Goal: Information Seeking & Learning: Learn about a topic

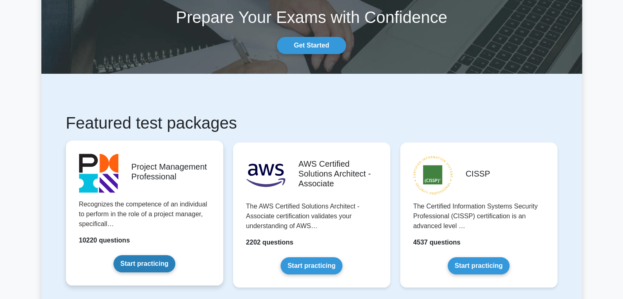
scroll to position [82, 0]
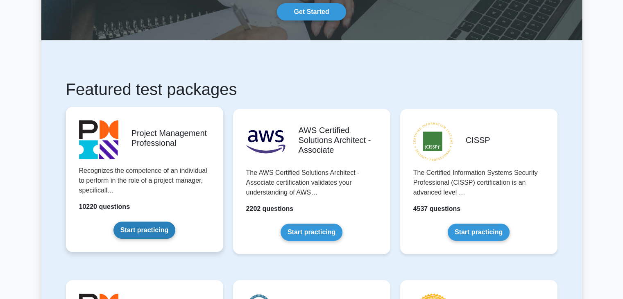
click at [140, 233] on link "Start practicing" at bounding box center [145, 230] width 62 height 17
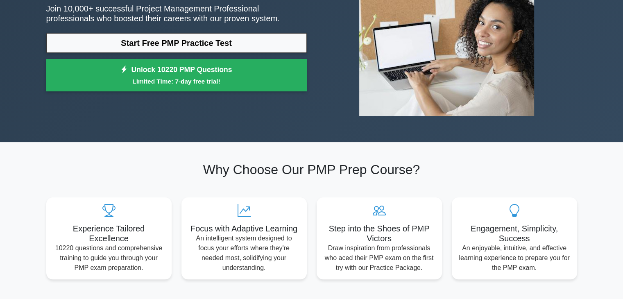
scroll to position [82, 0]
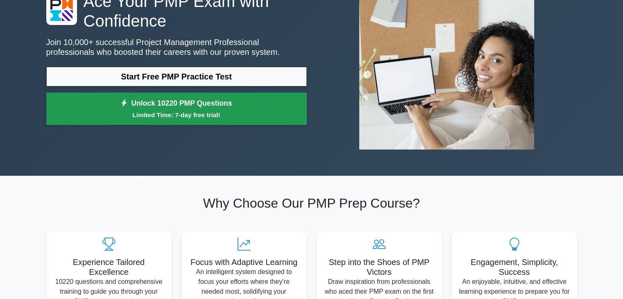
drag, startPoint x: 222, startPoint y: 82, endPoint x: 228, endPoint y: 92, distance: 11.7
click at [222, 82] on link "Start Free PMP Practice Test" at bounding box center [176, 77] width 261 height 20
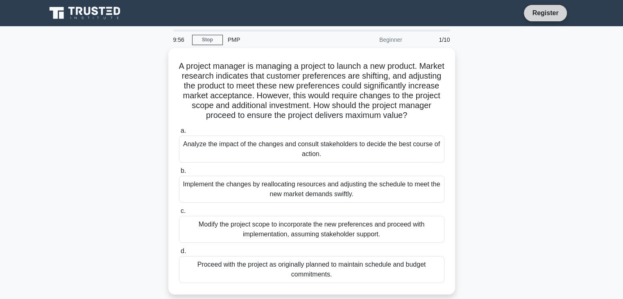
click at [541, 16] on link "Register" at bounding box center [545, 13] width 36 height 10
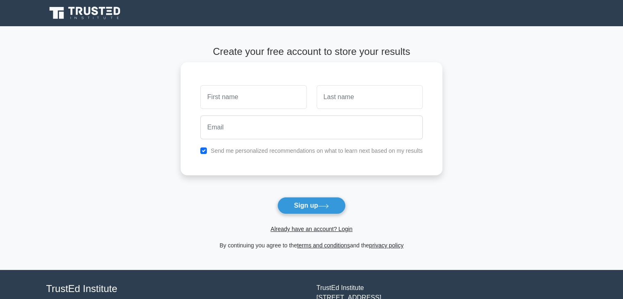
click at [267, 97] on input "text" at bounding box center [253, 97] width 106 height 24
type input "[PERSON_NAME]"
click at [303, 228] on link "Already have an account? Login" at bounding box center [311, 229] width 82 height 7
click at [327, 229] on link "Already have an account? Login" at bounding box center [311, 229] width 82 height 7
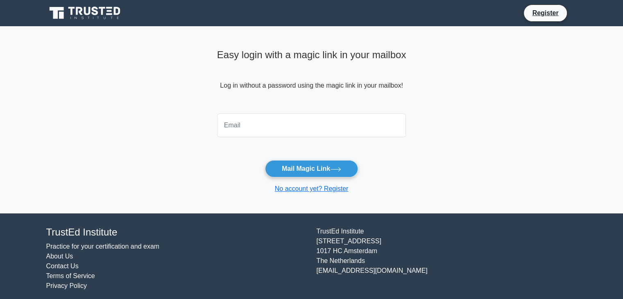
click at [306, 125] on input "email" at bounding box center [311, 126] width 189 height 24
type input "[EMAIL_ADDRESS][DOMAIN_NAME]"
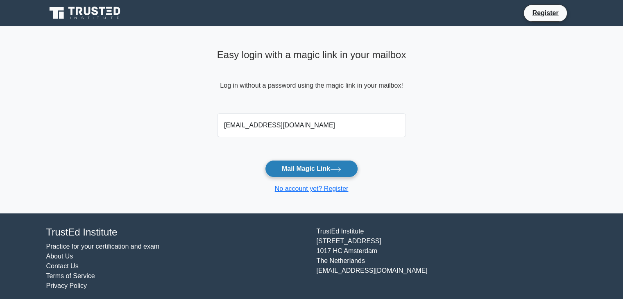
click at [327, 168] on button "Mail Magic Link" at bounding box center [311, 168] width 93 height 17
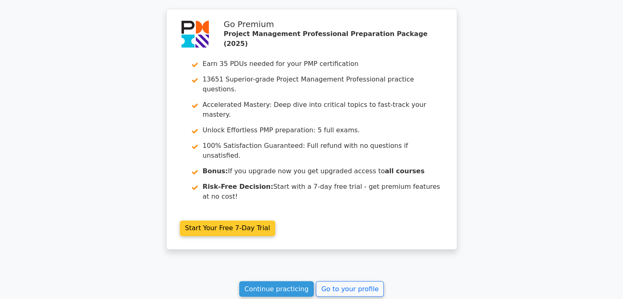
scroll to position [1364, 0]
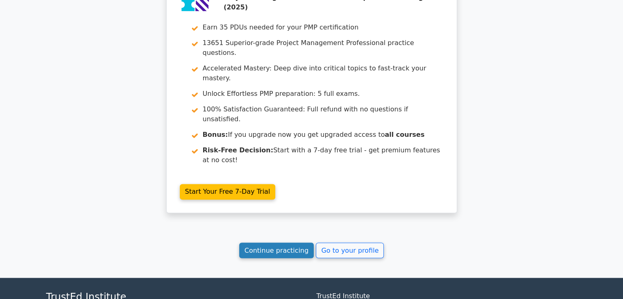
click at [284, 243] on link "Continue practicing" at bounding box center [276, 251] width 75 height 16
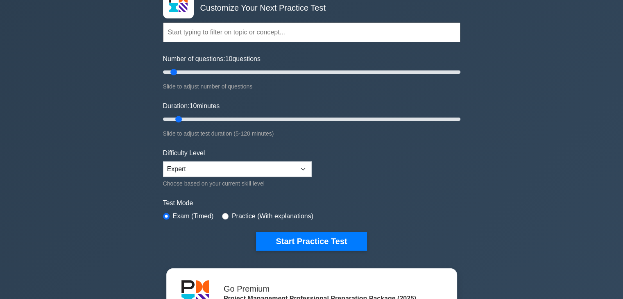
scroll to position [123, 0]
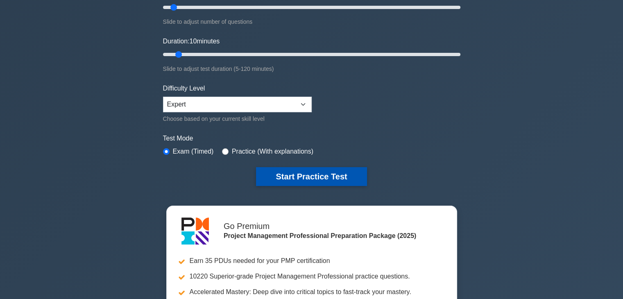
drag, startPoint x: 305, startPoint y: 174, endPoint x: 324, endPoint y: 174, distance: 19.3
click at [305, 174] on button "Start Practice Test" at bounding box center [311, 176] width 111 height 19
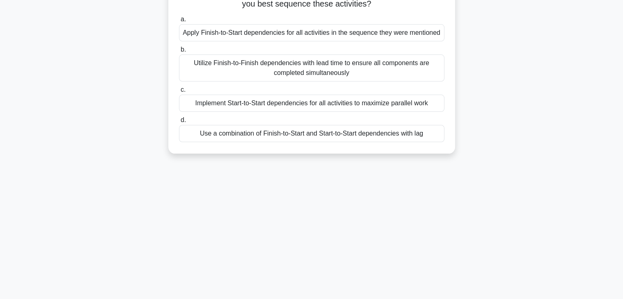
scroll to position [144, 0]
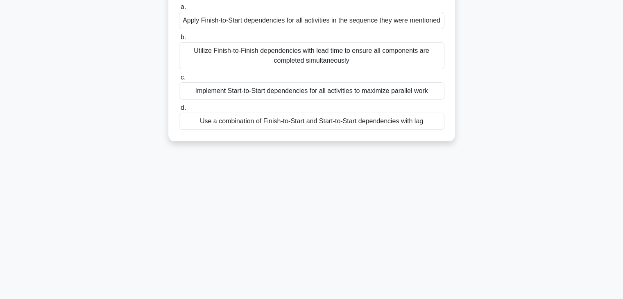
drag, startPoint x: 198, startPoint y: 64, endPoint x: 541, endPoint y: 176, distance: 361.3
click at [544, 179] on div "8:14 Stop PMP Advanced 1/10 You are managing a software development project for…" at bounding box center [311, 91] width 541 height 410
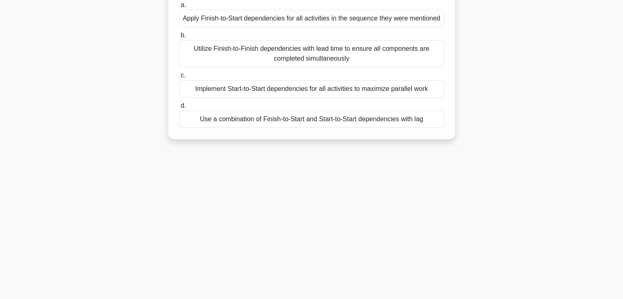
copy div "ou are managing a software development project for a new e-commerce platform. T…"
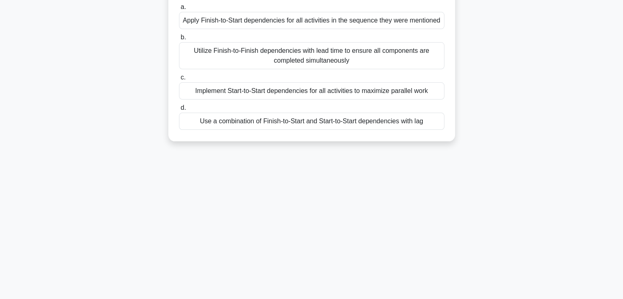
click at [259, 210] on div "7:36 Stop PMP Advanced 1/10 You are managing a software development project for…" at bounding box center [311, 91] width 541 height 410
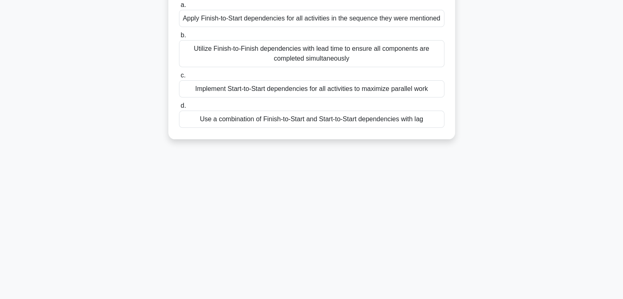
click at [297, 117] on div "Use a combination of Finish-to-Start and Start-to-Start dependencies with lag" at bounding box center [312, 119] width 266 height 17
click at [179, 109] on input "d. Use a combination of Finish-to-Start and Start-to-Start dependencies with lag" at bounding box center [179, 105] width 0 height 5
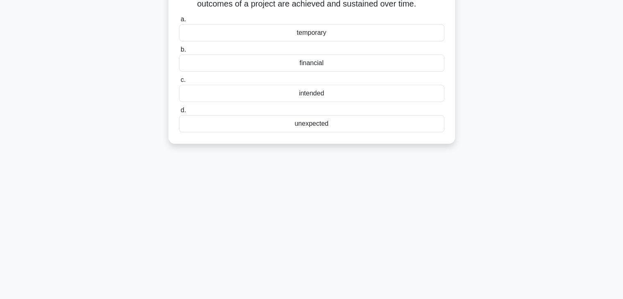
scroll to position [0, 0]
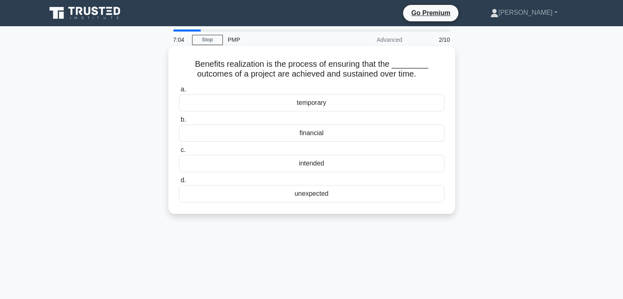
click at [352, 132] on div "financial" at bounding box center [312, 133] width 266 height 17
click at [179, 123] on input "b. financial" at bounding box center [179, 119] width 0 height 5
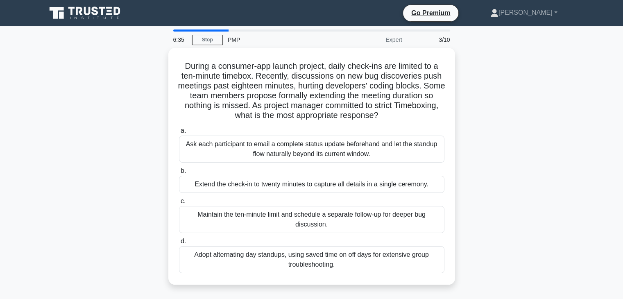
drag, startPoint x: 354, startPoint y: 266, endPoint x: 163, endPoint y: 52, distance: 286.1
click at [163, 52] on div "During a consumer-app launch project, daily check-ins are limited to a ten-minu…" at bounding box center [311, 171] width 541 height 247
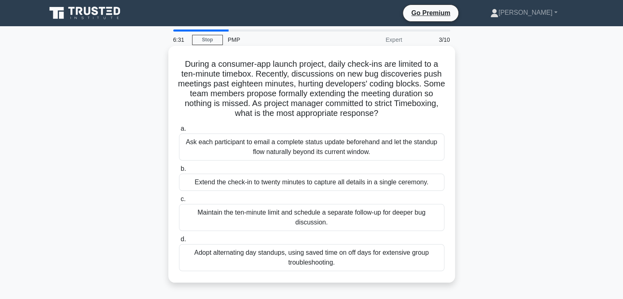
copy div "During a consumer-app launch project, daily check-ins are limited to a ten-minu…"
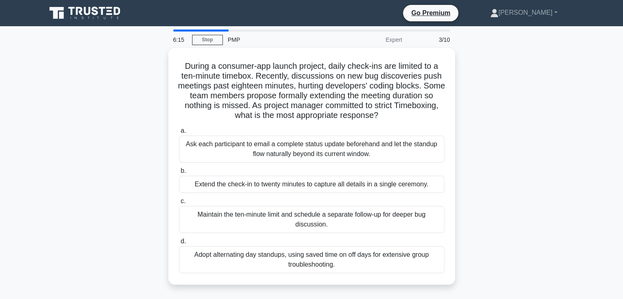
click at [524, 165] on div "During a consumer-app launch project, daily check-ins are limited to a ten-minu…" at bounding box center [311, 171] width 541 height 247
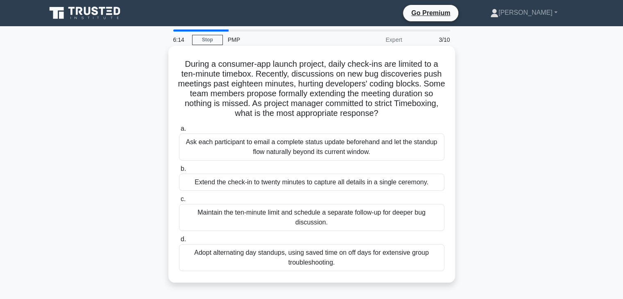
click at [422, 213] on div "Maintain the ten-minute limit and schedule a separate follow-up for deeper bug …" at bounding box center [312, 217] width 266 height 27
click at [179, 202] on input "c. Maintain the ten-minute limit and schedule a separate follow-up for deeper b…" at bounding box center [179, 199] width 0 height 5
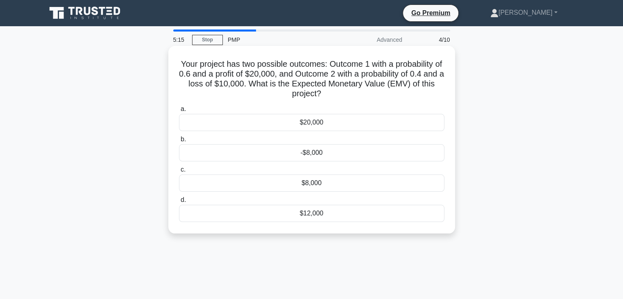
click at [326, 183] on div "$8,000" at bounding box center [312, 183] width 266 height 17
click at [179, 173] on input "c. $8,000" at bounding box center [179, 169] width 0 height 5
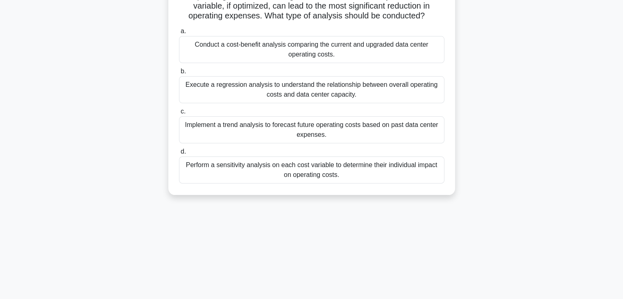
scroll to position [144, 0]
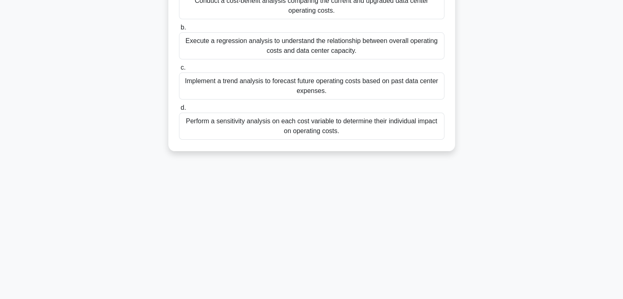
drag, startPoint x: 186, startPoint y: 62, endPoint x: 398, endPoint y: 213, distance: 260.5
click at [398, 242] on div "4:29 Stop PMP Advanced 5/10 During a data center upgrade project, the project m…" at bounding box center [311, 91] width 541 height 410
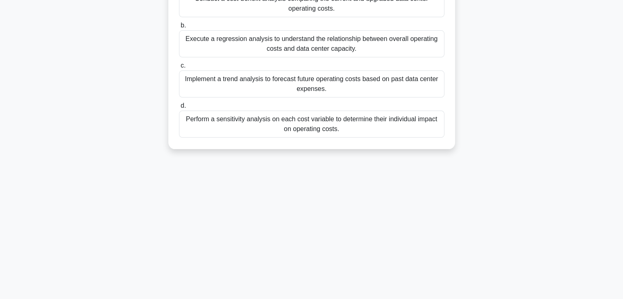
copy div "During a data center upgrade project, the project manager wants to analyze how …"
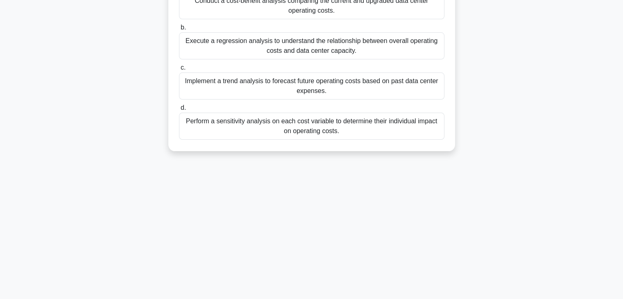
click at [377, 215] on div "4:00 Stop PMP Advanced 5/10 During a data center upgrade project, the project m…" at bounding box center [311, 91] width 541 height 410
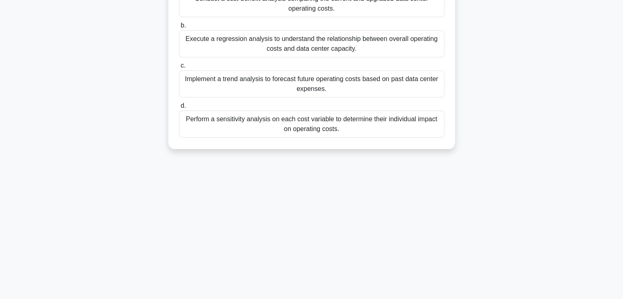
click at [332, 130] on div "Perform a sensitivity analysis on each cost variable to determine their individ…" at bounding box center [312, 124] width 266 height 27
click at [179, 109] on input "d. Perform a sensitivity analysis on each cost variable to determine their indi…" at bounding box center [179, 105] width 0 height 5
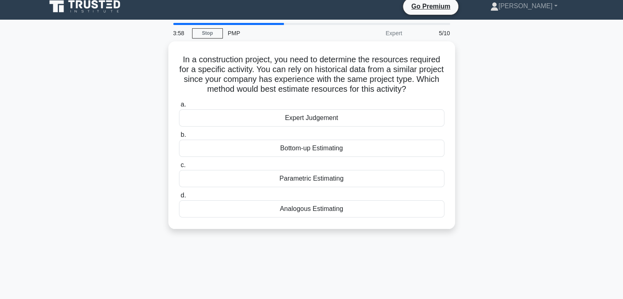
scroll to position [0, 0]
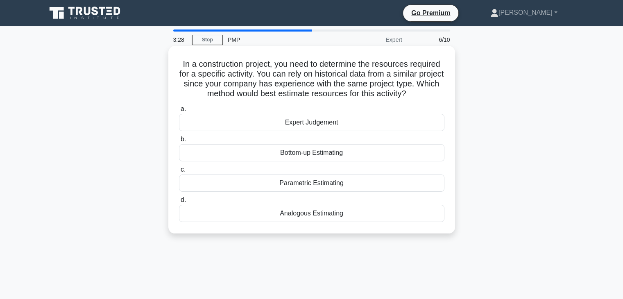
drag, startPoint x: 180, startPoint y: 66, endPoint x: 327, endPoint y: 210, distance: 206.6
click at [370, 217] on div "In a construction project, you need to determine the resources required for a s…" at bounding box center [312, 139] width 280 height 181
copy div "In a construction project, you need to determine the resources required for a s…"
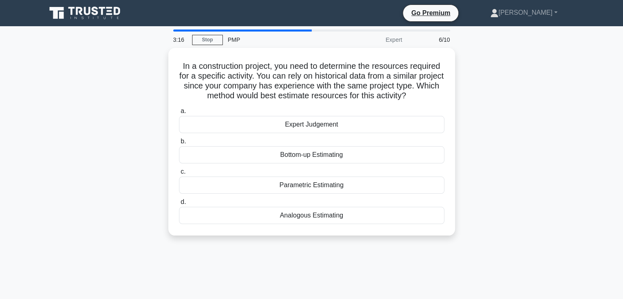
click at [487, 197] on div "In a construction project, you need to determine the resources required for a s…" at bounding box center [311, 147] width 541 height 198
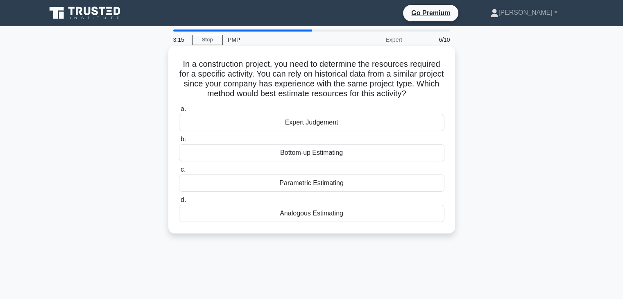
click at [384, 218] on div "Analogous Estimating" at bounding box center [312, 213] width 266 height 17
click at [179, 203] on input "d. Analogous Estimating" at bounding box center [179, 200] width 0 height 5
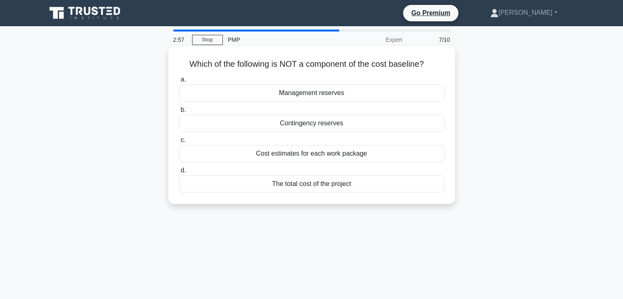
drag, startPoint x: 186, startPoint y: 66, endPoint x: 425, endPoint y: 195, distance: 271.2
click at [428, 197] on div "Which of the following is NOT a component of the cost baseline? .spinner_0XTQ{t…" at bounding box center [312, 125] width 280 height 152
copy div "Which of the following is NOT a component of the cost baseline? .spinner_0XTQ{t…"
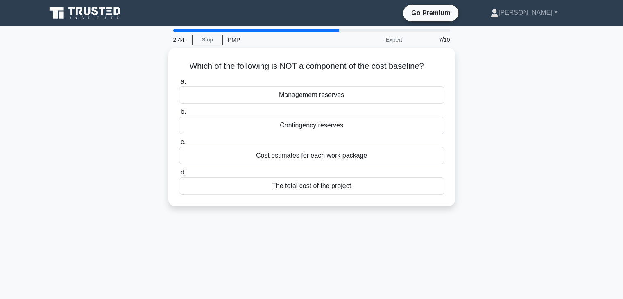
click at [577, 174] on div "Which of the following is NOT a component of the cost baseline? .spinner_0XTQ{t…" at bounding box center [311, 132] width 541 height 168
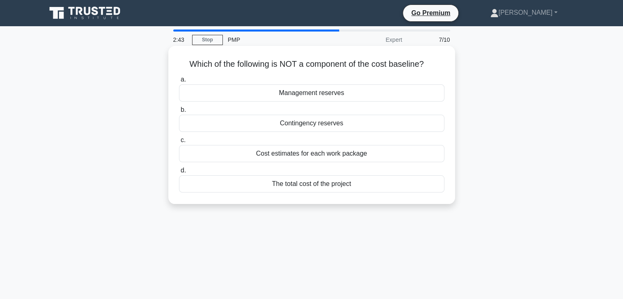
click at [420, 95] on div "Management reserves" at bounding box center [312, 92] width 266 height 17
click at [179, 82] on input "a. Management reserves" at bounding box center [179, 79] width 0 height 5
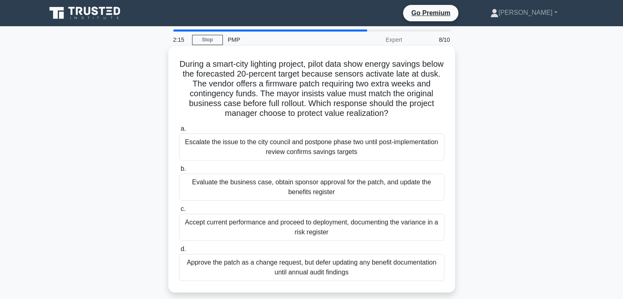
drag, startPoint x: 357, startPoint y: 272, endPoint x: 179, endPoint y: 63, distance: 275.2
click at [179, 63] on div "During a smart-city lighting project, pilot data show energy savings below the …" at bounding box center [312, 169] width 280 height 240
copy div "During a smart-city lighting project, pilot data show energy savings below the …"
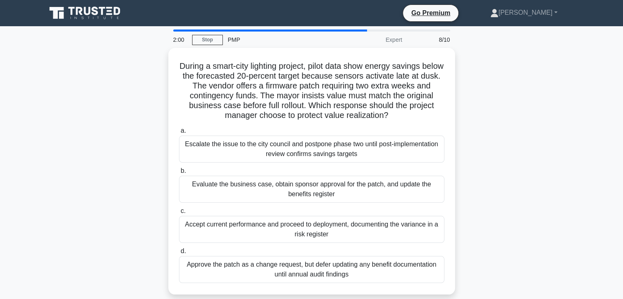
click at [567, 184] on div "During a smart-city lighting project, pilot data show energy savings below the …" at bounding box center [311, 176] width 541 height 257
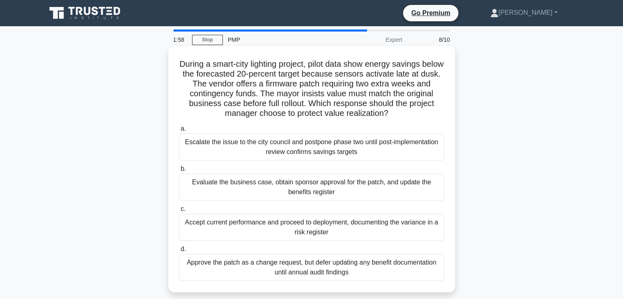
click at [351, 191] on div "Evaluate the business case, obtain sponsor approval for the patch, and update t…" at bounding box center [312, 187] width 266 height 27
click at [179, 172] on input "b. Evaluate the business case, obtain sponsor approval for the patch, and updat…" at bounding box center [179, 168] width 0 height 5
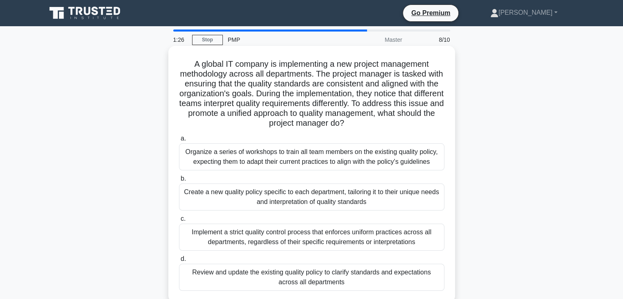
click at [371, 166] on div "Organize a series of workshops to train all team members on the existing qualit…" at bounding box center [312, 156] width 266 height 27
click at [179, 141] on input "a. Organize a series of workshops to train all team members on the existing qua…" at bounding box center [179, 138] width 0 height 5
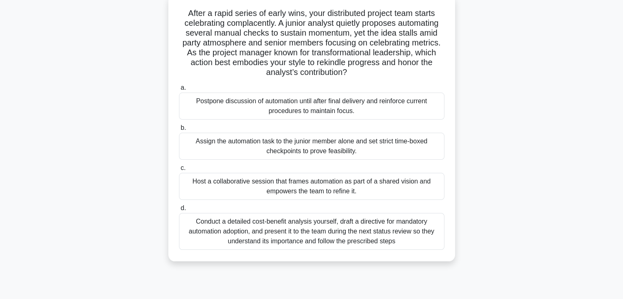
scroll to position [68, 0]
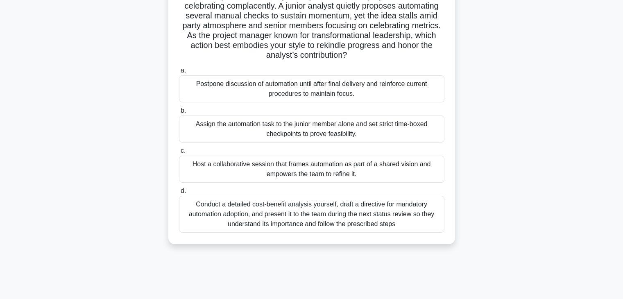
drag, startPoint x: 186, startPoint y: 64, endPoint x: 359, endPoint y: 241, distance: 248.3
click at [439, 286] on div "0:39 Stop PMP Master 10/10 After a rapid series of early wins, your distributed…" at bounding box center [311, 166] width 541 height 410
copy div "After a rapid series of early wins, your distributed project team starts celebr…"
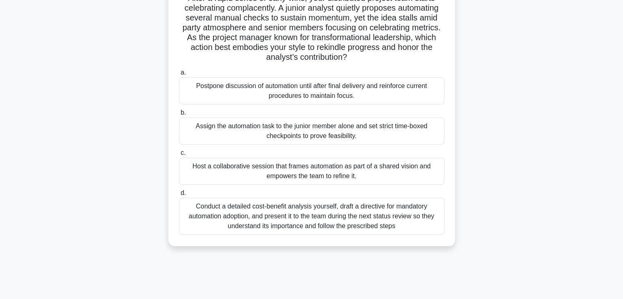
click at [490, 181] on div "After a rapid series of early wins, your distributed project team starts celebr…" at bounding box center [311, 118] width 541 height 276
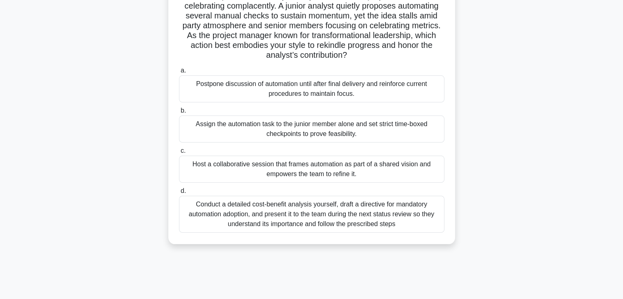
click at [383, 169] on div "Host a collaborative session that frames automation as part of a shared vision …" at bounding box center [312, 169] width 266 height 27
click at [179, 154] on input "c. Host a collaborative session that frames automation as part of a shared visi…" at bounding box center [179, 150] width 0 height 5
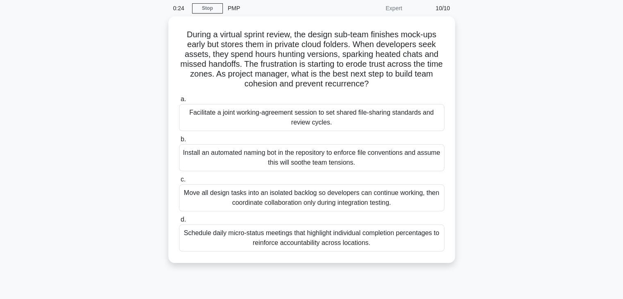
scroll to position [0, 0]
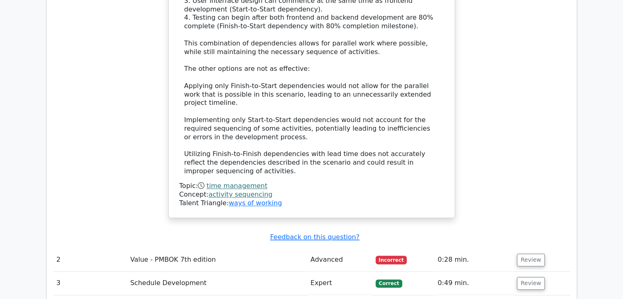
scroll to position [1229, 0]
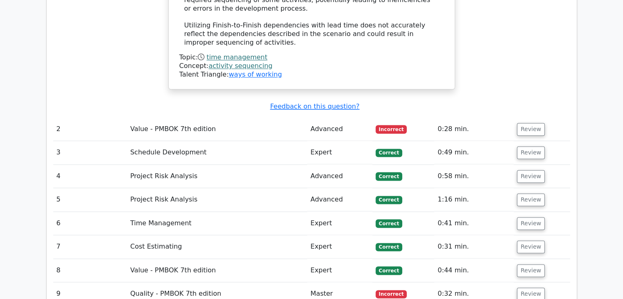
scroll to position [1188, 0]
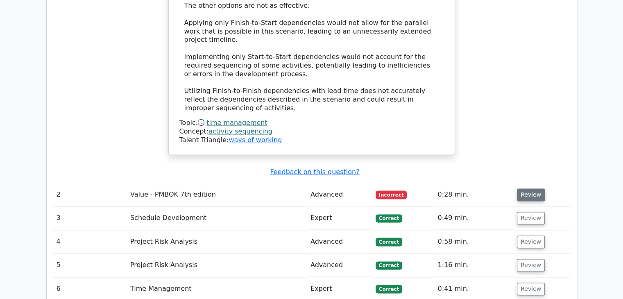
click at [529, 188] on button "Review" at bounding box center [531, 194] width 28 height 13
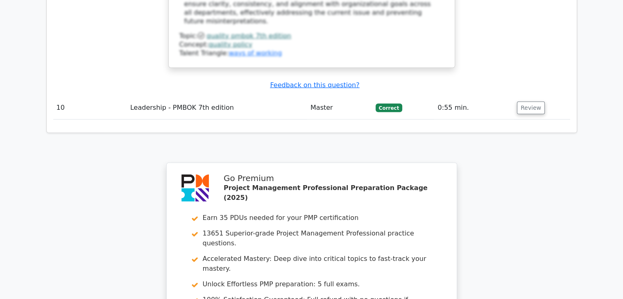
scroll to position [2616, 0]
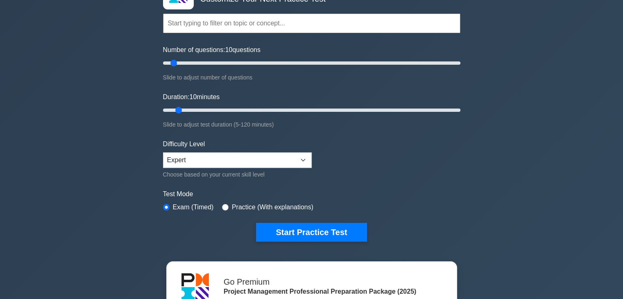
scroll to position [82, 0]
